Goal: Task Accomplishment & Management: Use online tool/utility

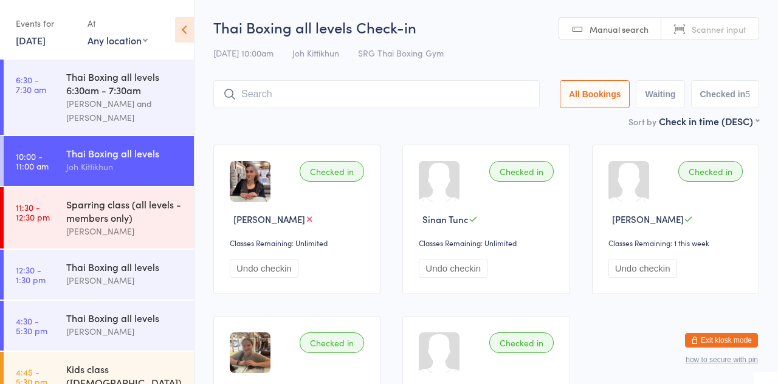
click at [363, 98] on input "search" at bounding box center [376, 94] width 326 height 28
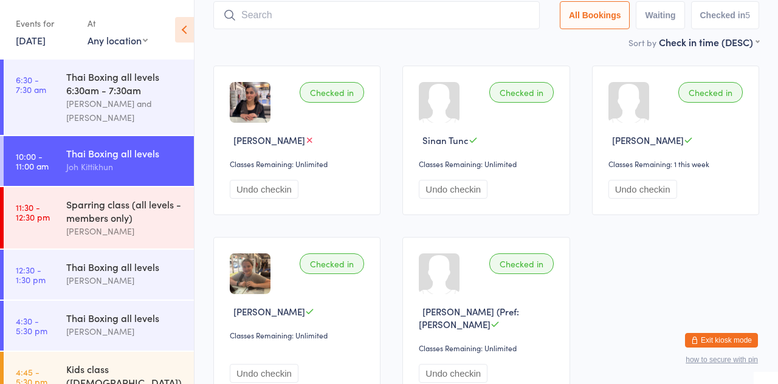
scroll to position [16, 0]
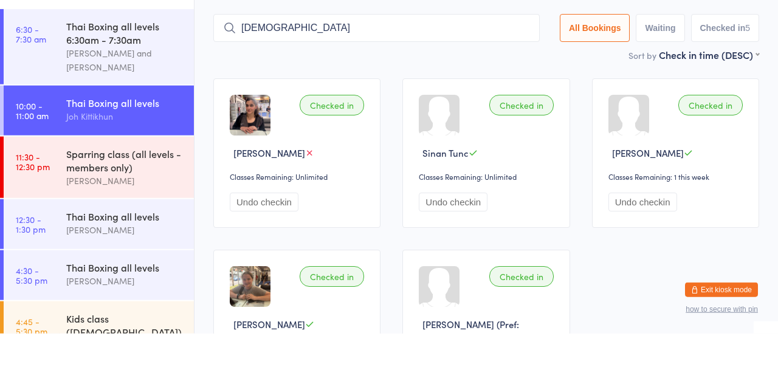
click at [405, 83] on input "[DEMOGRAPHIC_DATA]" at bounding box center [376, 78] width 326 height 28
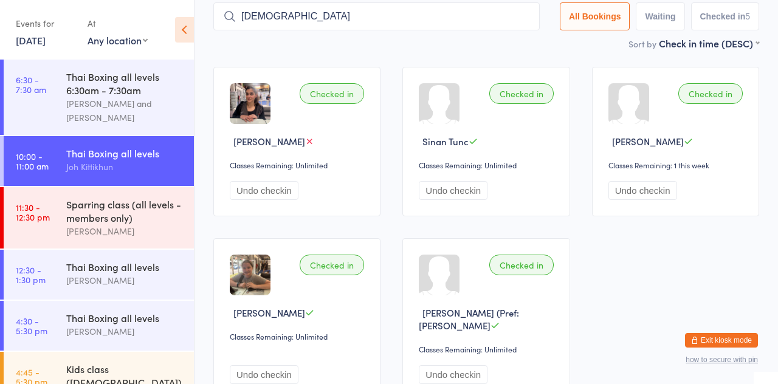
scroll to position [75, 0]
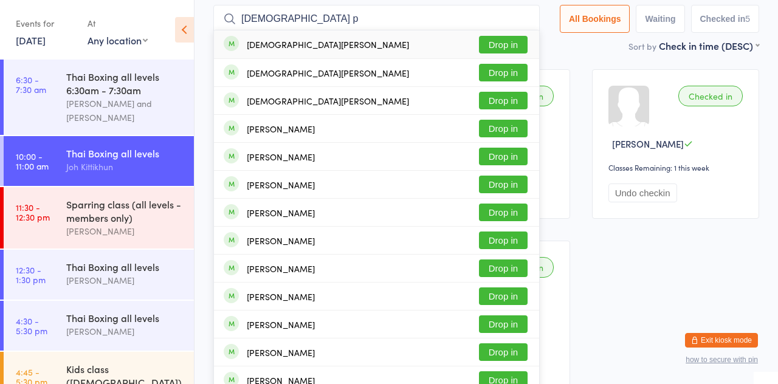
type input "[DEMOGRAPHIC_DATA] p"
click at [515, 106] on button "Drop in" at bounding box center [503, 101] width 49 height 18
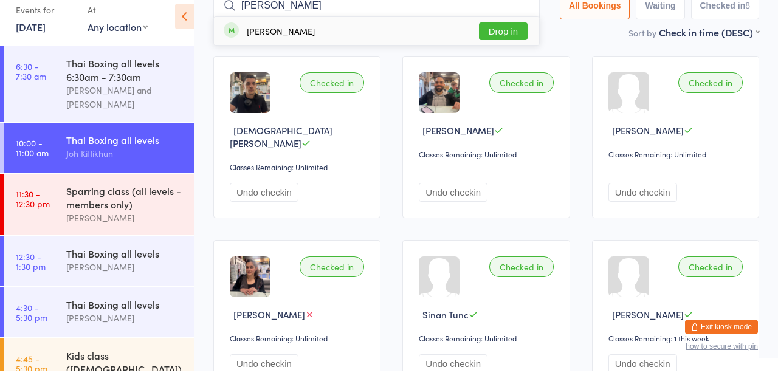
type input "[PERSON_NAME]"
click at [406, 43] on div "[PERSON_NAME] Drop in" at bounding box center [376, 44] width 325 height 28
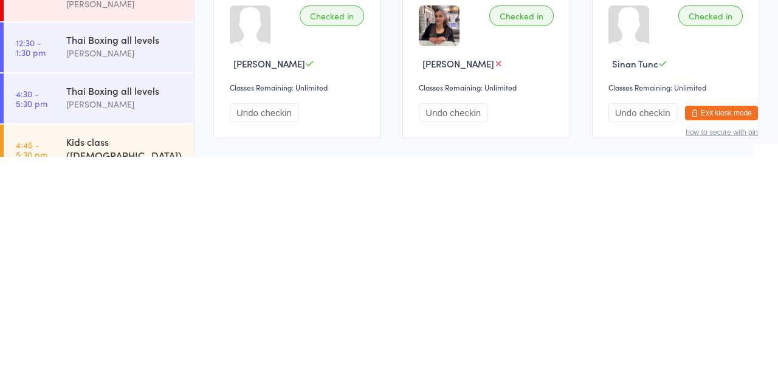
scroll to position [114, 0]
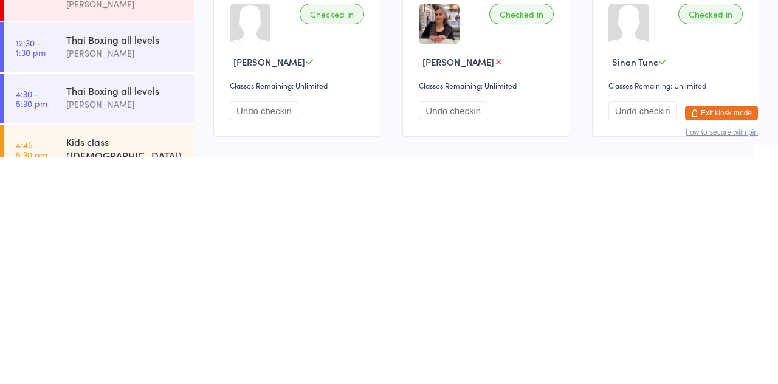
click at [493, 368] on div "Checked in [PERSON_NAME] Classes Remaining: Unlimited Undo checkin Checked in […" at bounding box center [486, 289] width 568 height 540
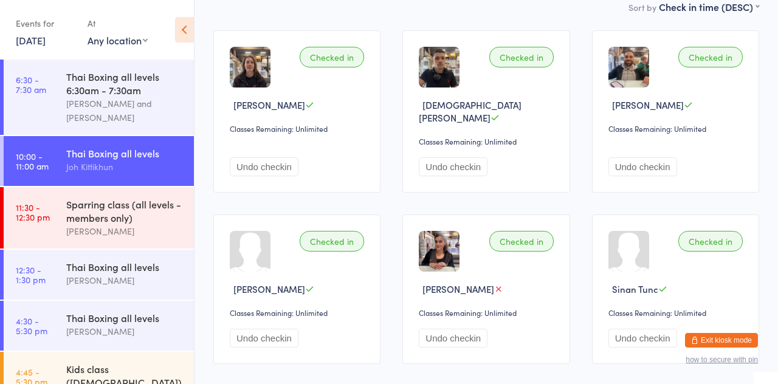
scroll to position [0, 0]
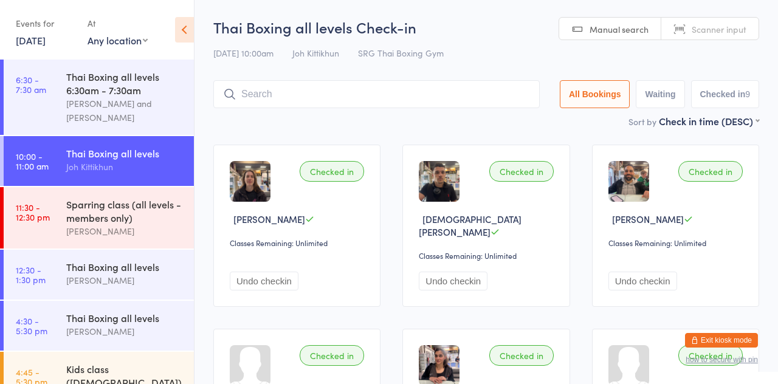
click at [66, 278] on div "[PERSON_NAME]" at bounding box center [124, 280] width 117 height 14
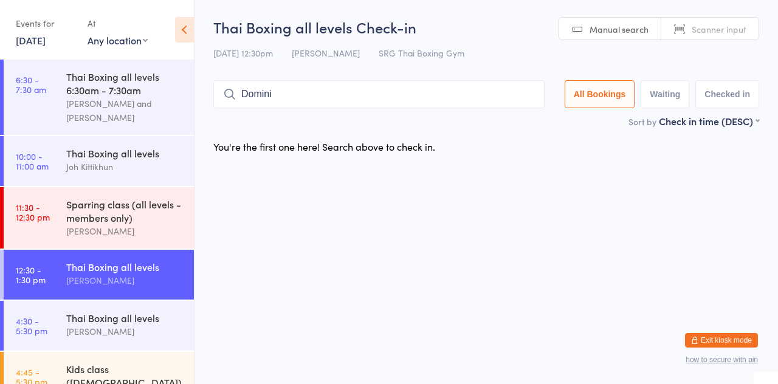
type input "Domini"
click at [515, 123] on button "Drop in" at bounding box center [508, 120] width 49 height 18
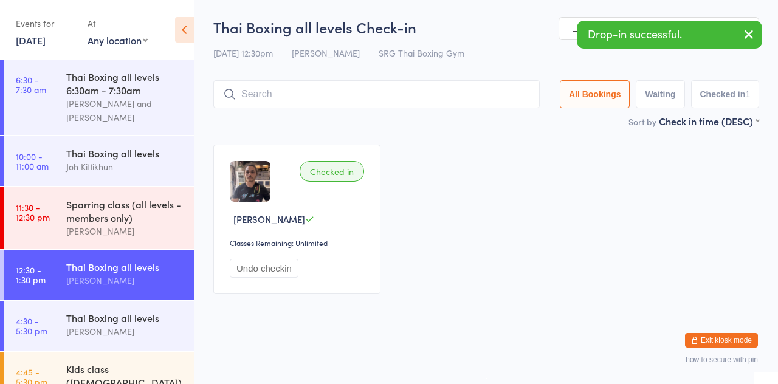
click at [256, 117] on div "Sort by Check in time (DESC) First name (ASC) First name (DESC) Last name (ASC)…" at bounding box center [486, 120] width 546 height 13
click at [264, 122] on div "Sort by Check in time (DESC) First name (ASC) First name (DESC) Last name (ASC)…" at bounding box center [486, 120] width 546 height 13
click at [108, 227] on div "[PERSON_NAME]" at bounding box center [124, 231] width 117 height 14
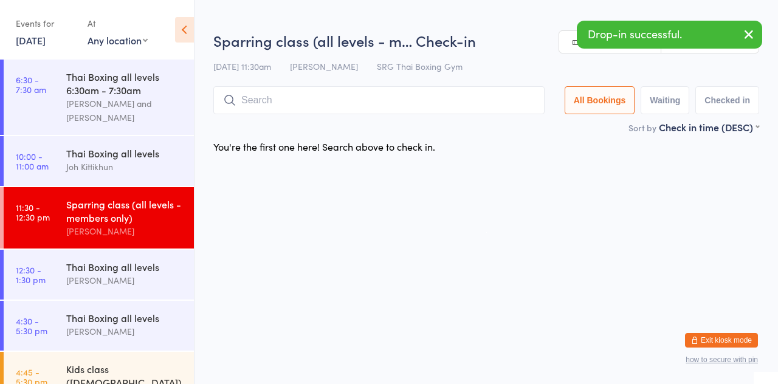
click at [93, 171] on div "Joh Kittikhun" at bounding box center [124, 167] width 117 height 14
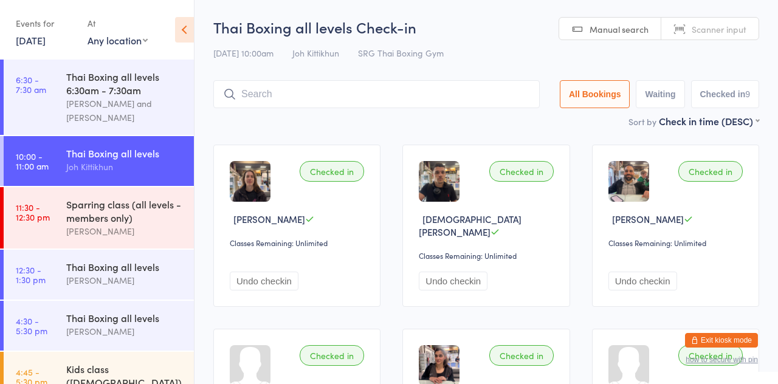
click at [309, 91] on input "search" at bounding box center [376, 94] width 326 height 28
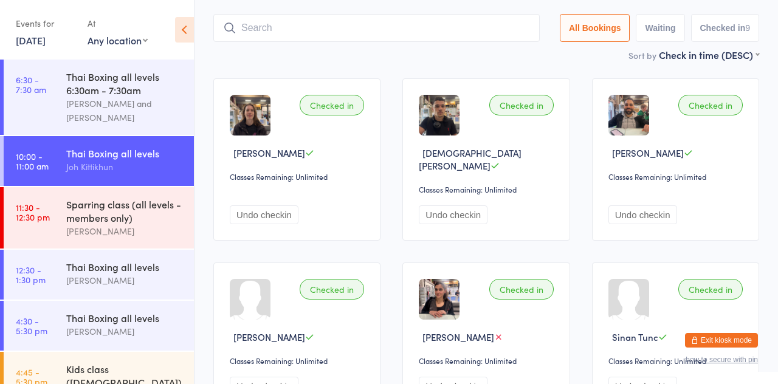
scroll to position [81, 0]
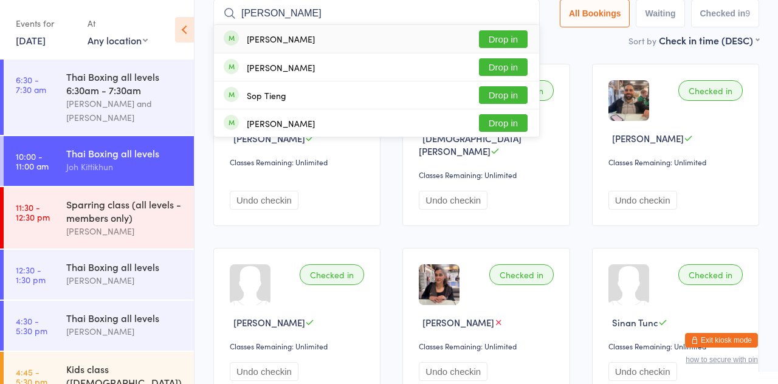
type input "[PERSON_NAME]"
click at [519, 69] on button "Drop in" at bounding box center [503, 67] width 49 height 18
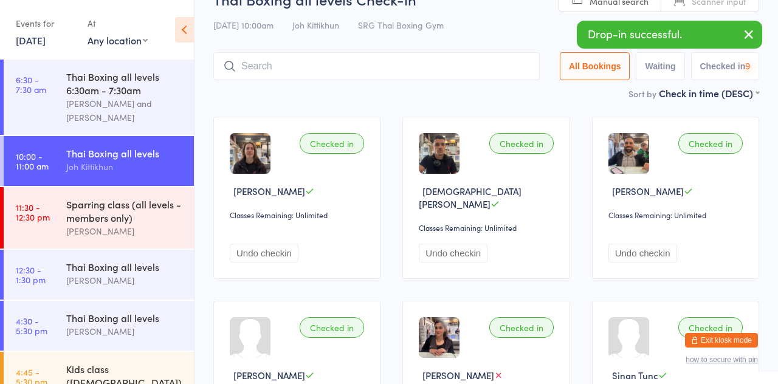
scroll to position [16, 0]
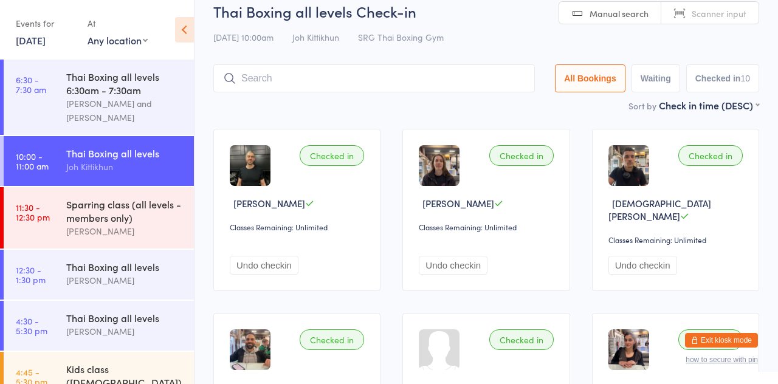
click at [372, 101] on div "Sort by Check in time (DESC) First name (ASC) First name (DESC) Last name (ASC)…" at bounding box center [486, 104] width 546 height 13
